Goal: Task Accomplishment & Management: Complete application form

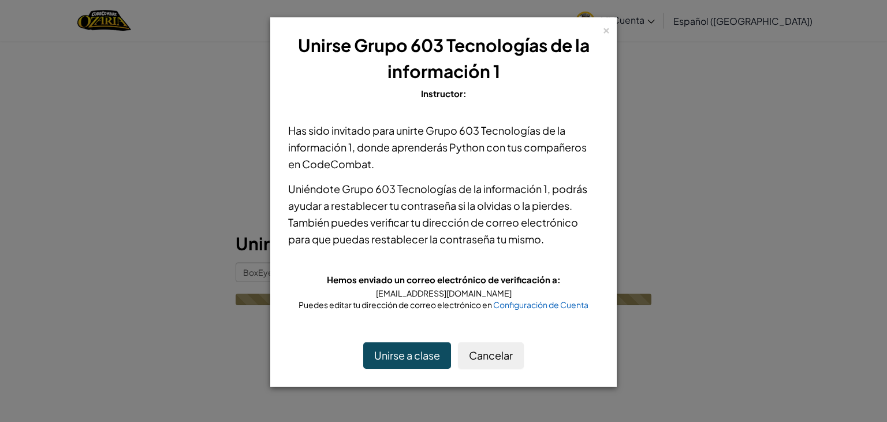
click at [415, 364] on div "Unirse a clase Cancelar" at bounding box center [444, 355] width 334 height 50
click at [415, 364] on button "Unirse a clase" at bounding box center [407, 355] width 88 height 27
click at [414, 352] on button "Unirse a clase" at bounding box center [407, 355] width 88 height 27
